Goal: Book appointment/travel/reservation

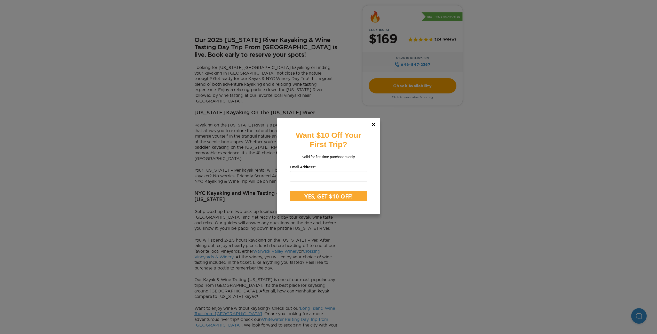
scroll to position [201, 0]
click at [375, 124] on icon at bounding box center [373, 124] width 3 height 3
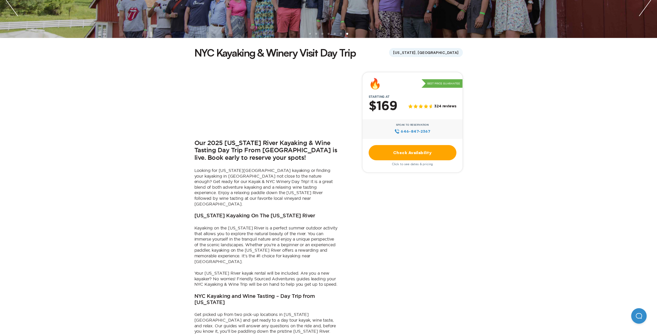
scroll to position [113, 0]
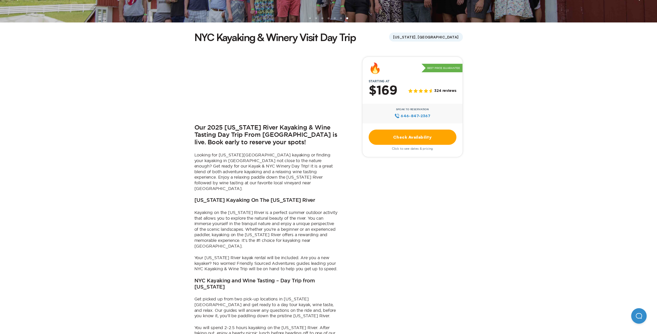
click at [397, 138] on link "Check Availability" at bounding box center [413, 137] width 88 height 15
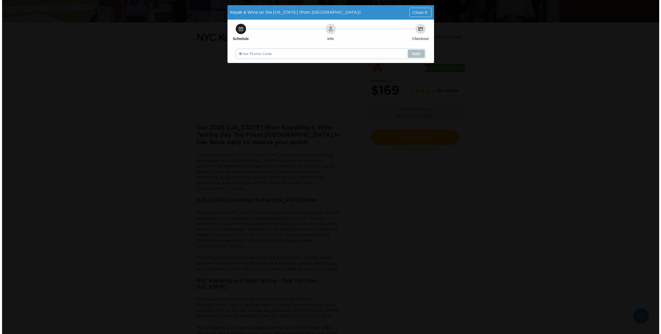
scroll to position [0, 0]
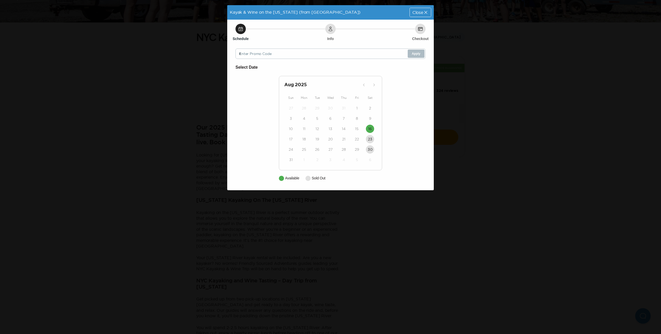
click at [162, 166] on div "Kayak & Wine on the Delaware (from NYC) Close Schedule Info Checkout Enter Prom…" at bounding box center [330, 167] width 661 height 334
click at [419, 16] on div "Close" at bounding box center [420, 12] width 21 height 9
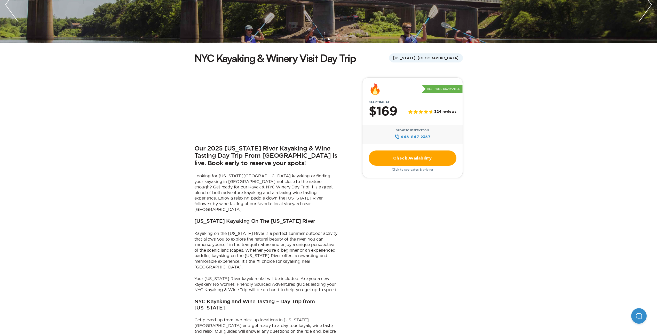
scroll to position [264, 0]
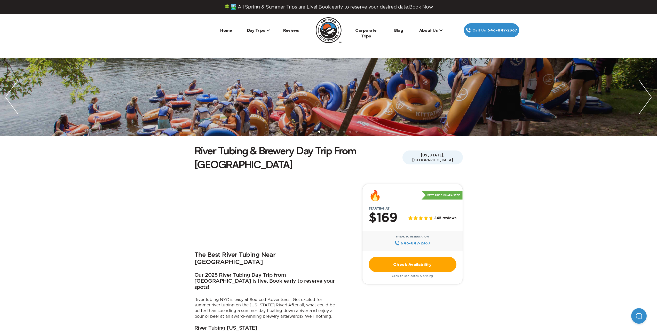
click at [427, 257] on link "Check Availability" at bounding box center [413, 264] width 88 height 15
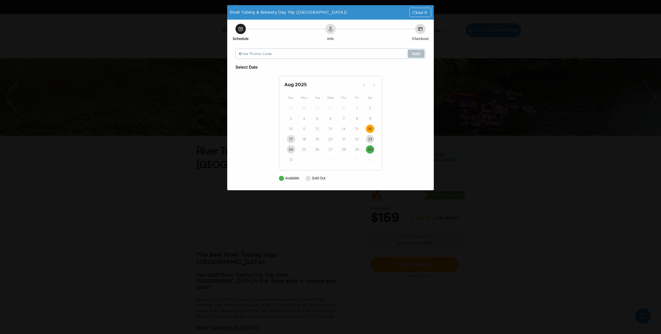
click at [370, 127] on time "16" at bounding box center [370, 128] width 4 height 5
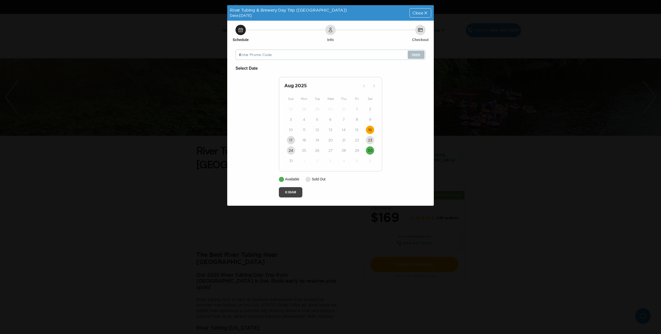
click at [291, 190] on button "8:30AM" at bounding box center [290, 192] width 23 height 10
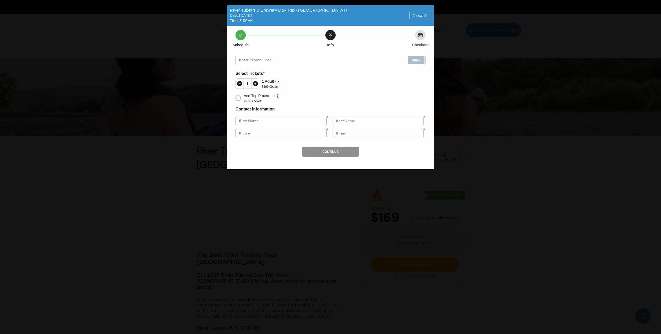
click at [420, 15] on span "Close" at bounding box center [417, 15] width 11 height 4
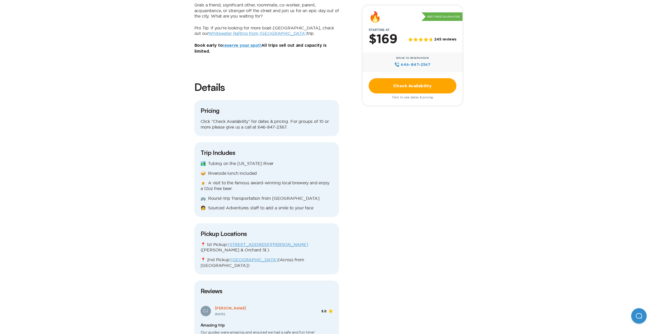
scroll to position [494, 0]
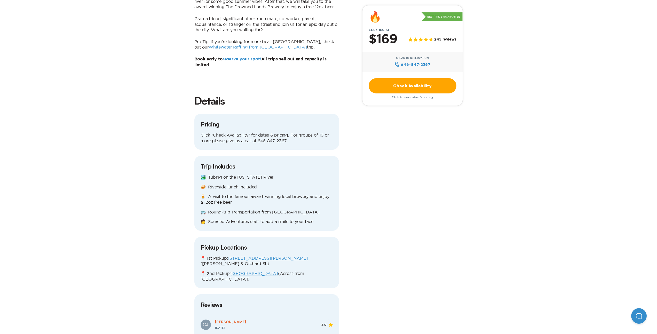
click at [274, 174] on p "🏞️ Tubing on the Delaware River" at bounding box center [267, 177] width 132 height 6
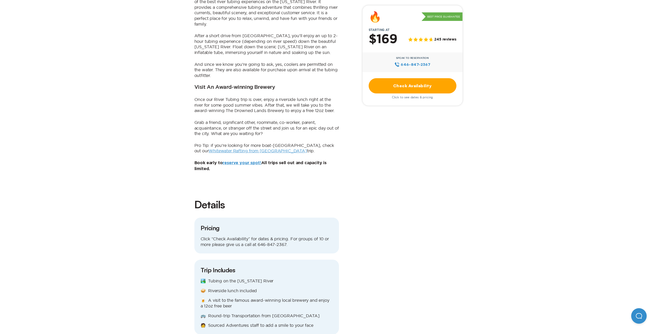
scroll to position [391, 0]
click at [230, 148] on link "Whitewater Rafting from NYC" at bounding box center [258, 150] width 98 height 5
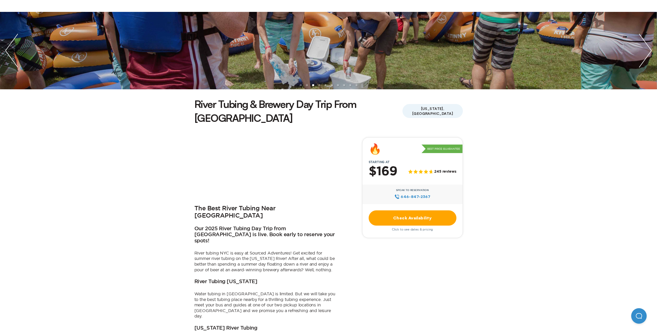
scroll to position [49, 0]
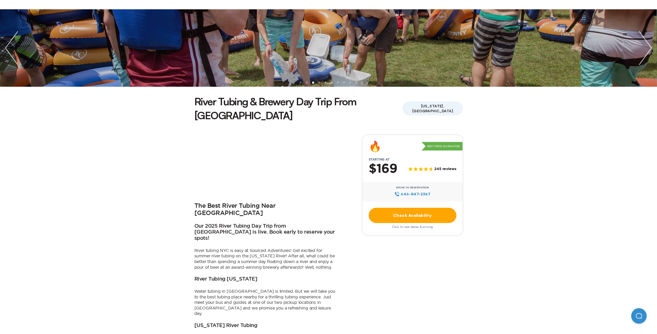
click at [419, 208] on link "Check Availability" at bounding box center [413, 215] width 88 height 15
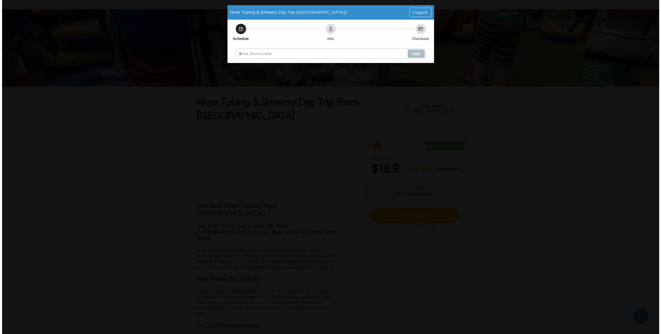
scroll to position [0, 0]
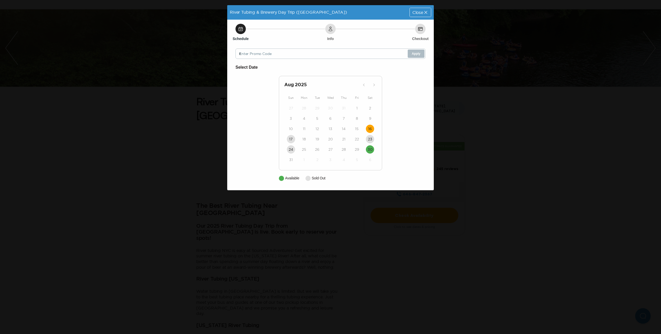
click at [372, 127] on button "16" at bounding box center [370, 129] width 8 height 8
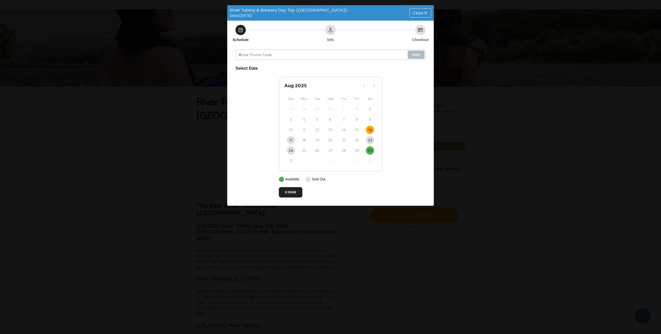
click at [427, 15] on icon at bounding box center [425, 12] width 5 height 5
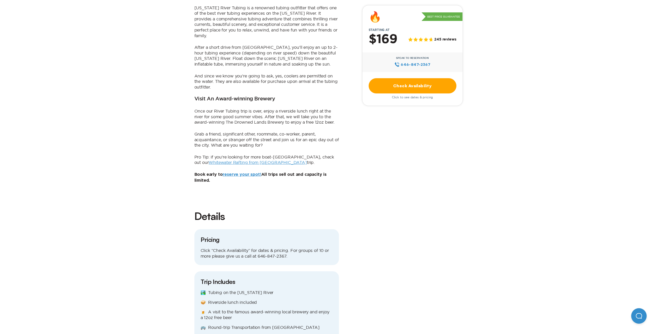
scroll to position [503, 0]
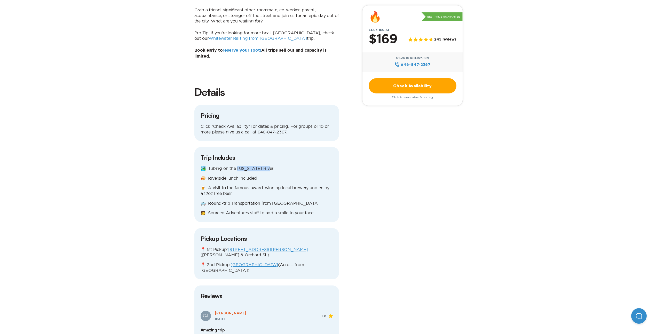
drag, startPoint x: 269, startPoint y: 129, endPoint x: 238, endPoint y: 130, distance: 31.5
click at [238, 166] on p "🏞️ Tubing on the Delaware River" at bounding box center [267, 169] width 132 height 6
copy p "elaware River"
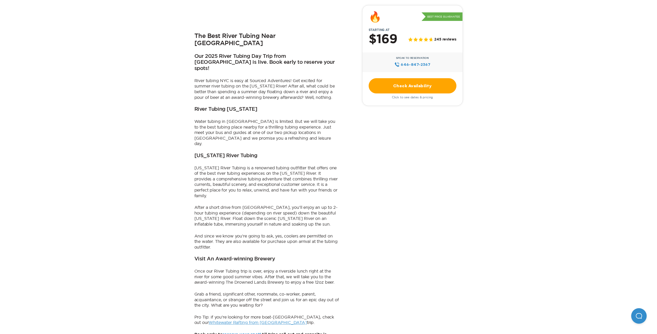
scroll to position [320, 0]
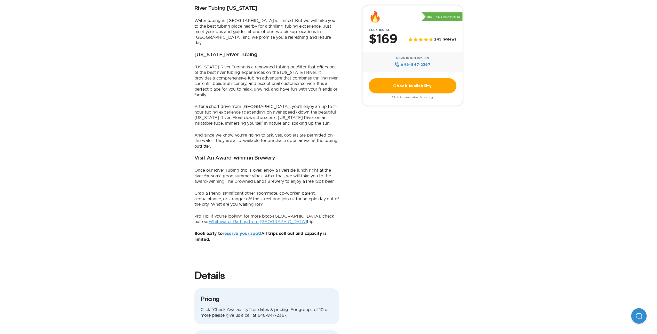
click at [417, 93] on div "Check Availability Click to see dates & pricing" at bounding box center [413, 88] width 88 height 21
click at [419, 87] on link "Check Availability" at bounding box center [413, 85] width 88 height 15
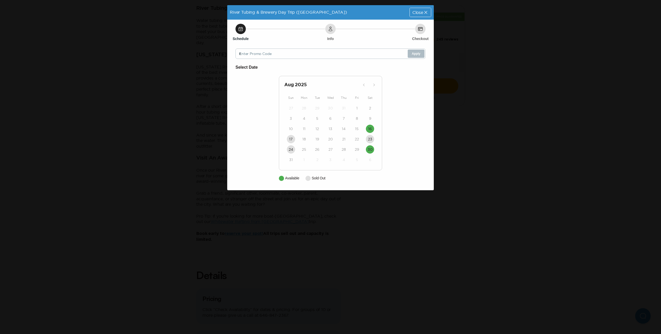
click at [425, 13] on icon at bounding box center [425, 12] width 5 height 5
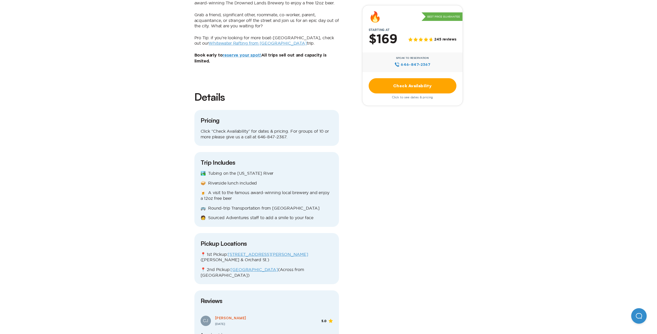
scroll to position [498, 0]
click at [229, 190] on p "🍺 A visit to the famous award-winning local brewery and enjoy a 12oz free beer" at bounding box center [267, 195] width 132 height 11
click at [255, 205] on p "🚌 Round-trip Transportation from NYC" at bounding box center [267, 208] width 132 height 6
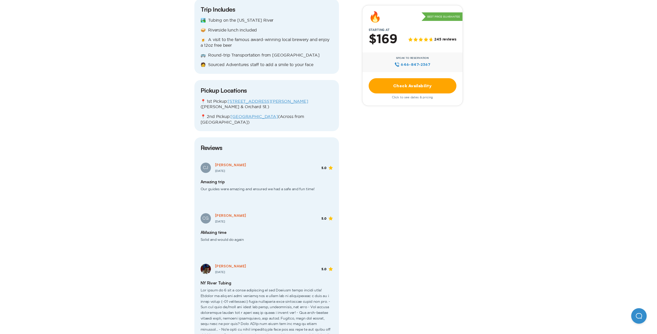
scroll to position [734, 0]
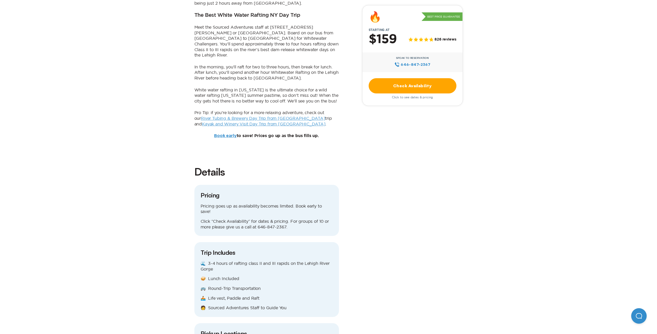
scroll to position [531, 0]
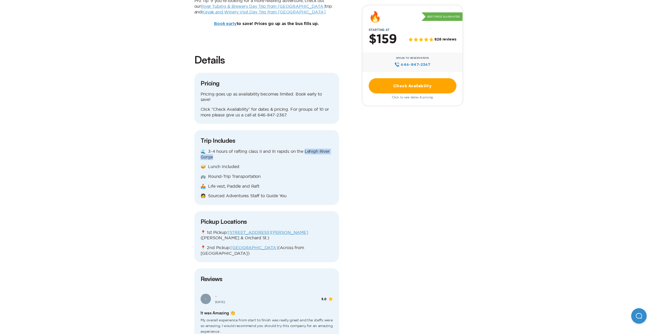
drag, startPoint x: 305, startPoint y: 125, endPoint x: 305, endPoint y: 130, distance: 4.9
click at [305, 149] on p "🌊 3-4 hours of rafting class II and III rapids on the Lehigh River Gorge" at bounding box center [267, 154] width 132 height 11
copy p "ehigh River Gorge"
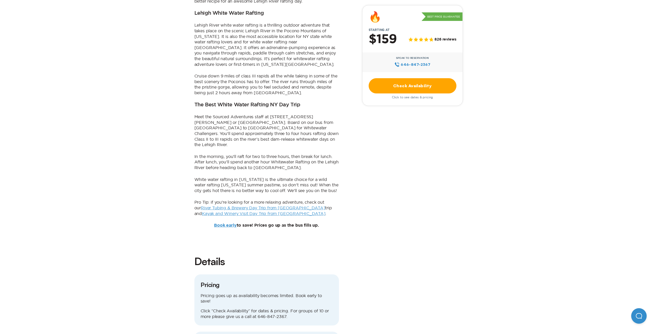
scroll to position [0, 0]
